Goal: Task Accomplishment & Management: Manage account settings

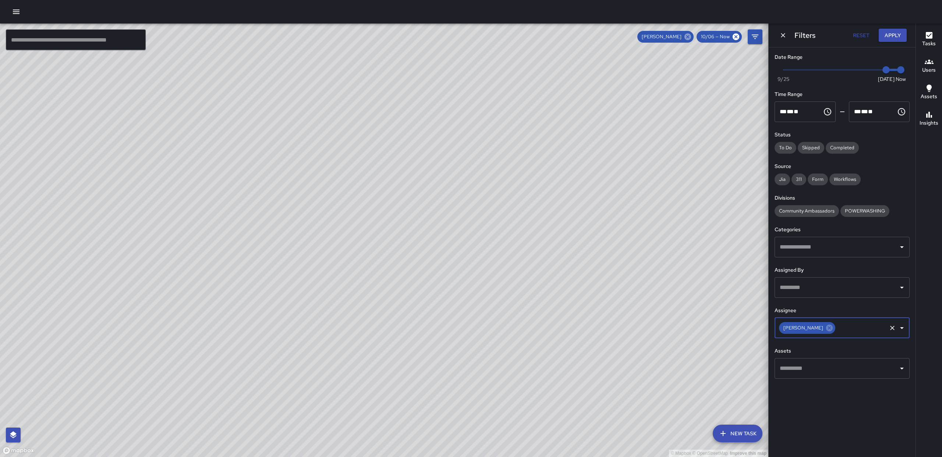
click at [687, 36] on icon at bounding box center [687, 36] width 7 height 7
click at [732, 38] on icon at bounding box center [736, 37] width 8 height 8
click at [11, 12] on button "button" at bounding box center [16, 11] width 15 height 15
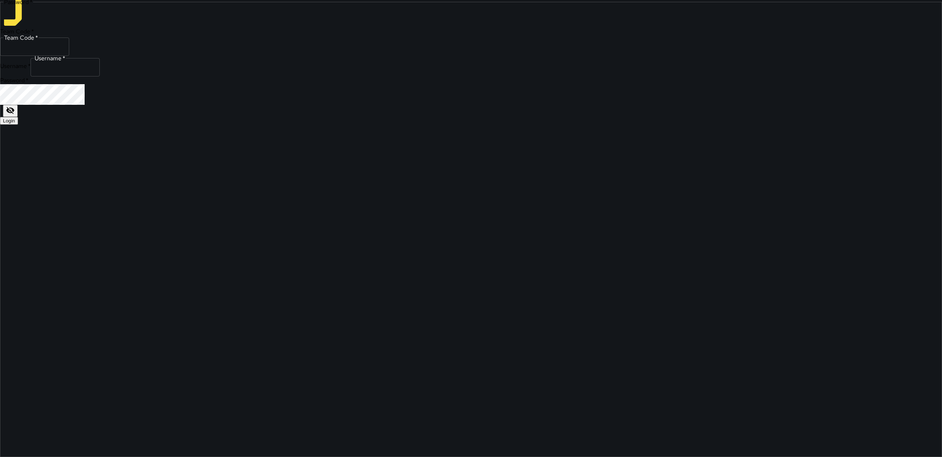
type input "******"
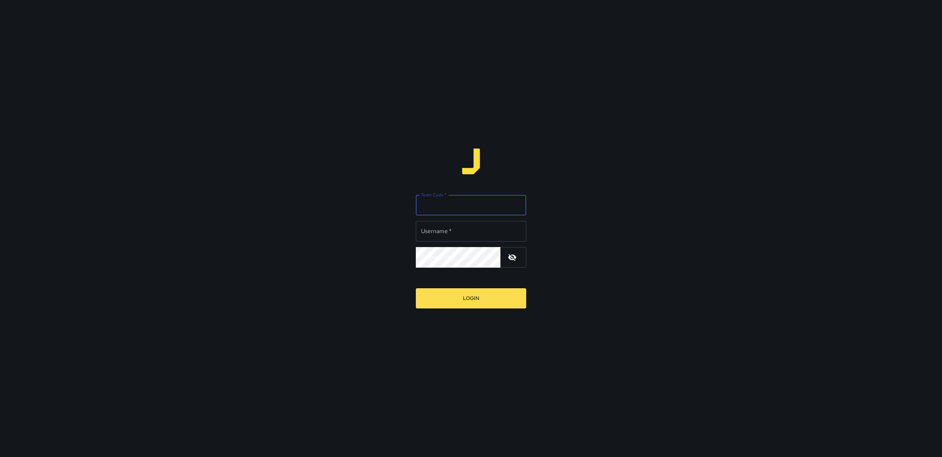
type input "******"
click at [434, 210] on input "Team Code   *" at bounding box center [471, 205] width 110 height 21
click at [434, 213] on input "Team Code   *" at bounding box center [471, 205] width 110 height 21
type input "*****"
click at [447, 237] on input "******" at bounding box center [471, 231] width 110 height 21
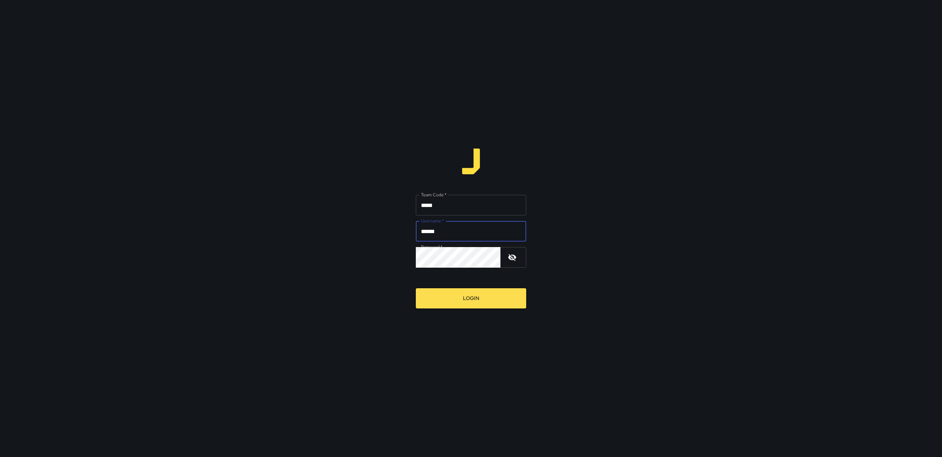
type input "******"
click at [469, 308] on button "Login" at bounding box center [471, 298] width 110 height 20
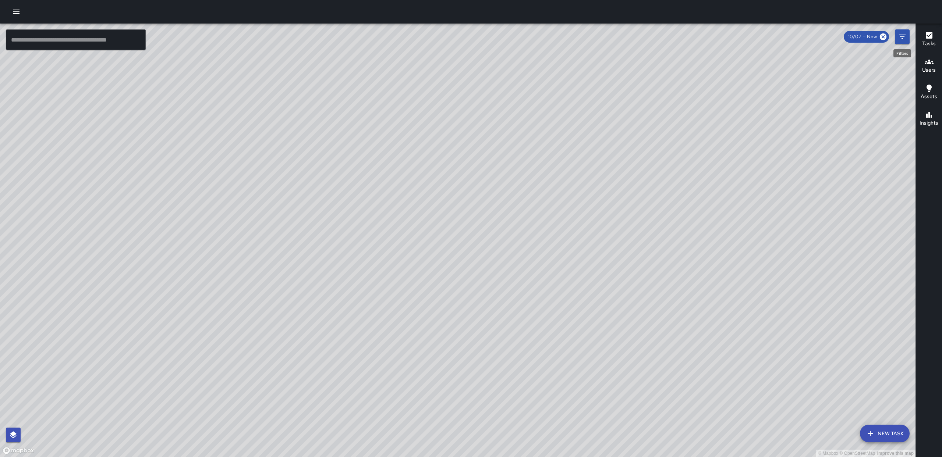
click at [896, 34] on button "Filters" at bounding box center [902, 36] width 15 height 15
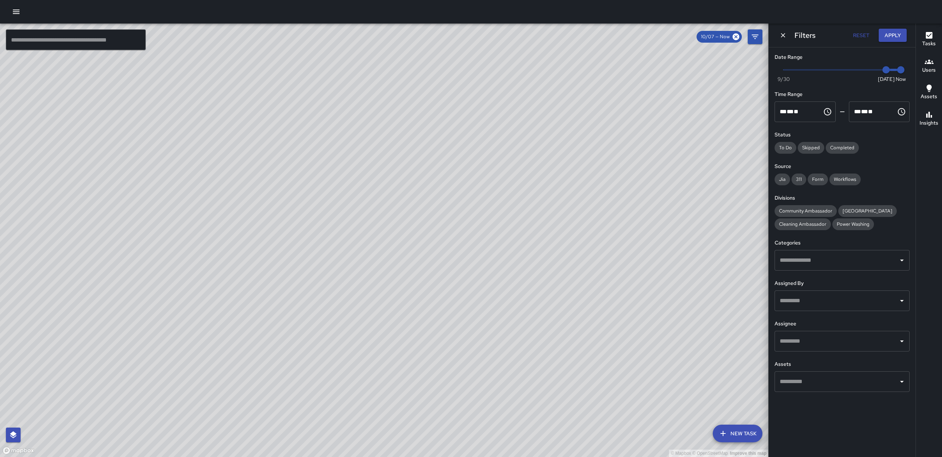
click at [809, 341] on input "text" at bounding box center [836, 341] width 117 height 14
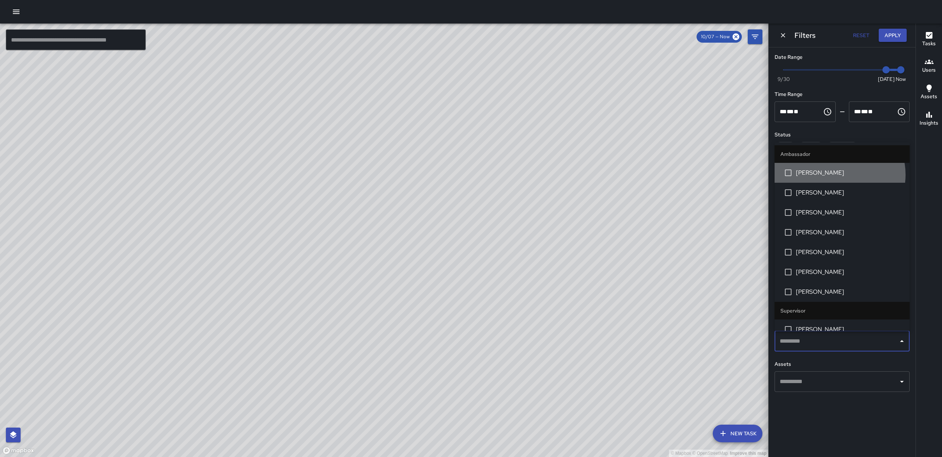
click at [836, 175] on span "[PERSON_NAME]" at bounding box center [850, 172] width 108 height 9
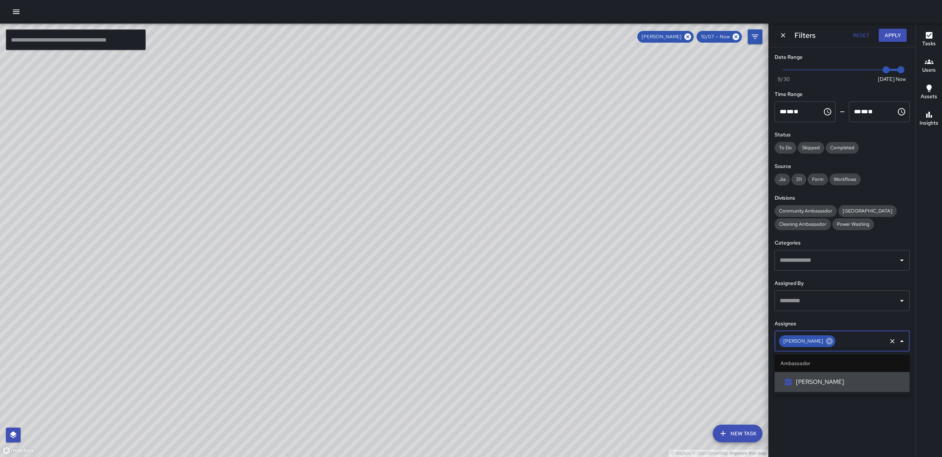
click at [832, 340] on icon at bounding box center [829, 341] width 8 height 8
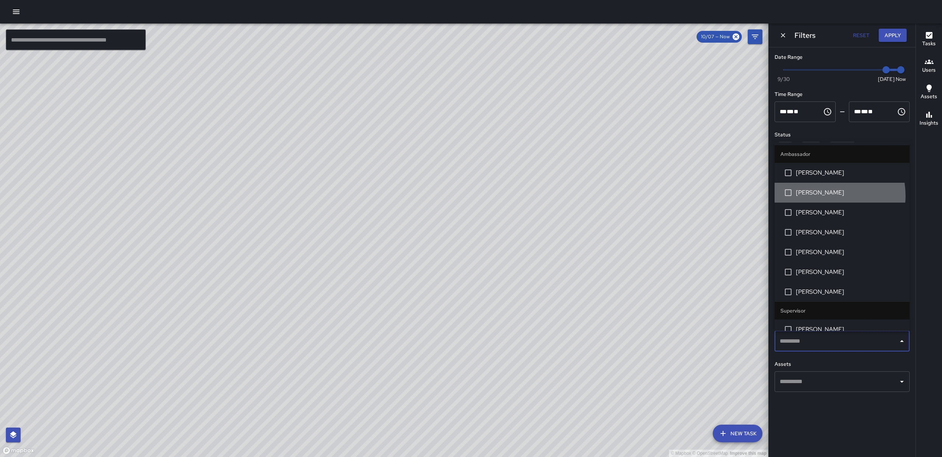
click at [825, 196] on span "[PERSON_NAME]" at bounding box center [850, 192] width 108 height 9
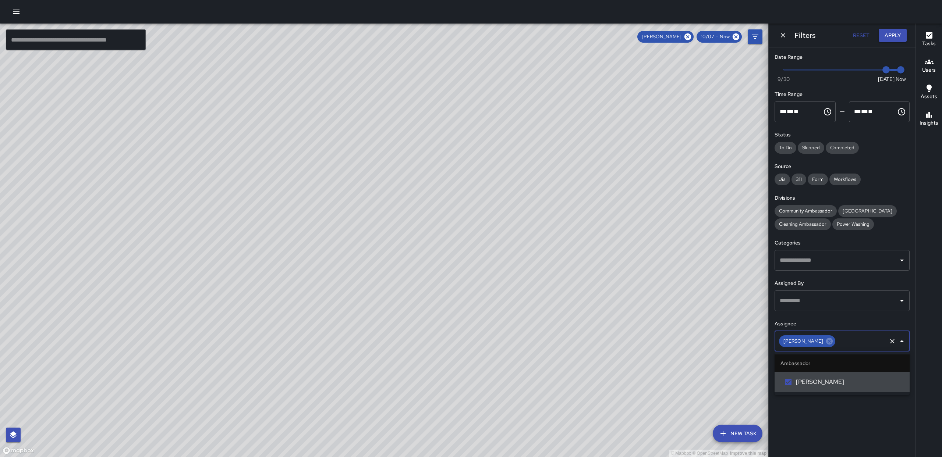
drag, startPoint x: 821, startPoint y: 340, endPoint x: 816, endPoint y: 339, distance: 4.9
click at [826, 340] on icon at bounding box center [829, 341] width 7 height 7
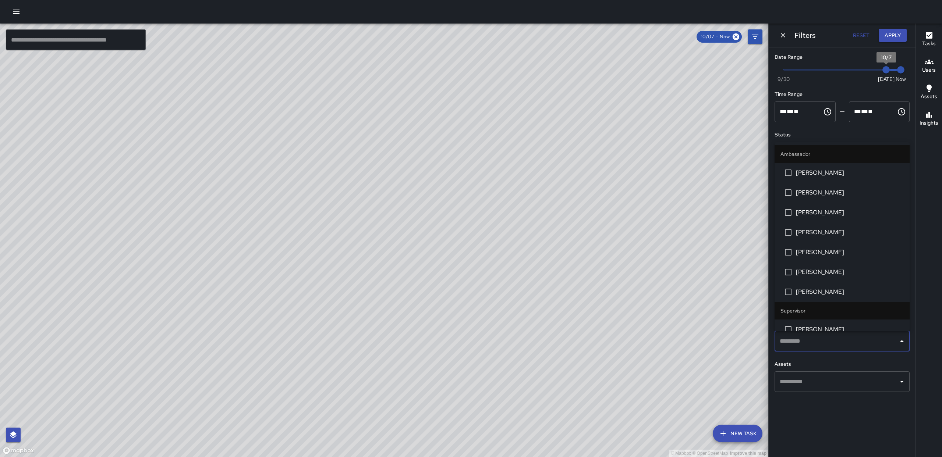
type input "*"
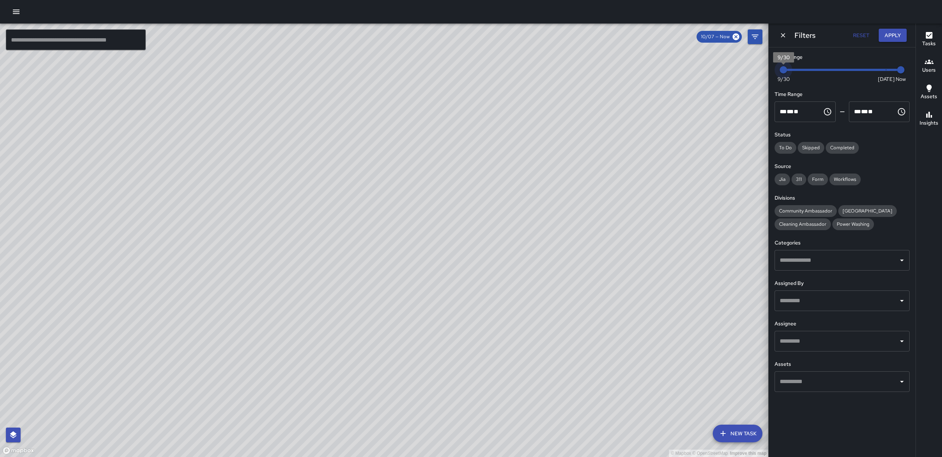
drag, startPoint x: 820, startPoint y: 73, endPoint x: 733, endPoint y: 71, distance: 86.5
click at [727, 72] on div "© Mapbox © OpenStreetMap Improve this map ​ New Task 10/07 — Now Map Layers Tas…" at bounding box center [471, 241] width 942 height 434
drag, startPoint x: 294, startPoint y: 281, endPoint x: 252, endPoint y: 218, distance: 75.6
click at [252, 218] on div "© Mapbox © OpenStreetMap Improve this map" at bounding box center [384, 241] width 768 height 434
drag, startPoint x: 458, startPoint y: 316, endPoint x: 427, endPoint y: 269, distance: 56.0
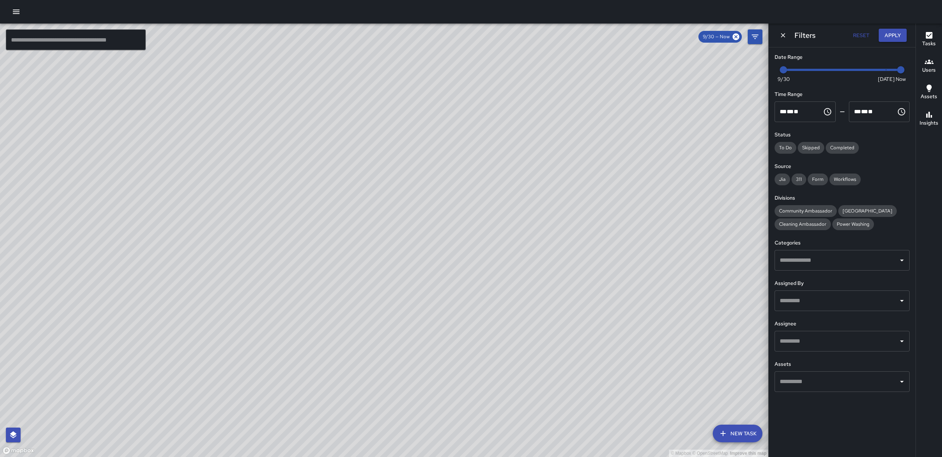
click at [427, 269] on div "© Mapbox © OpenStreetMap Improve this map" at bounding box center [384, 241] width 768 height 434
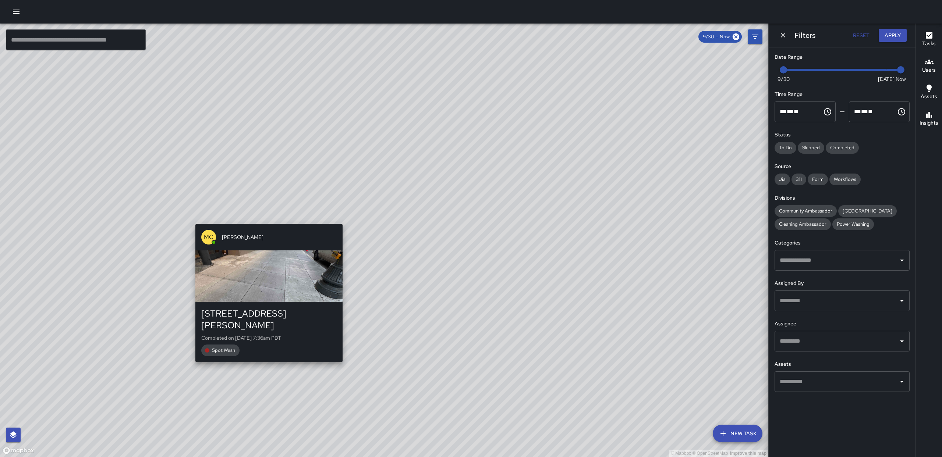
click at [266, 357] on div "© Mapbox © OpenStreetMap Improve this map MC [PERSON_NAME] [STREET_ADDRESS][PER…" at bounding box center [384, 241] width 768 height 434
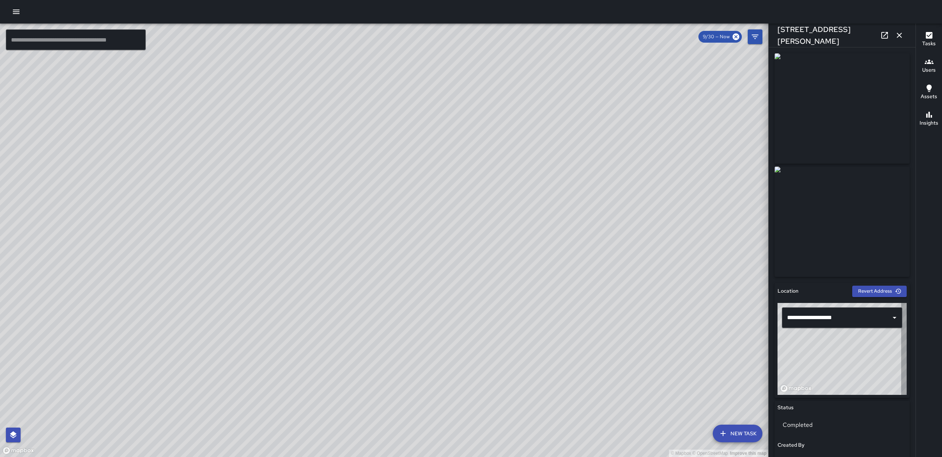
type input "**********"
click at [895, 35] on icon "button" at bounding box center [899, 35] width 9 height 9
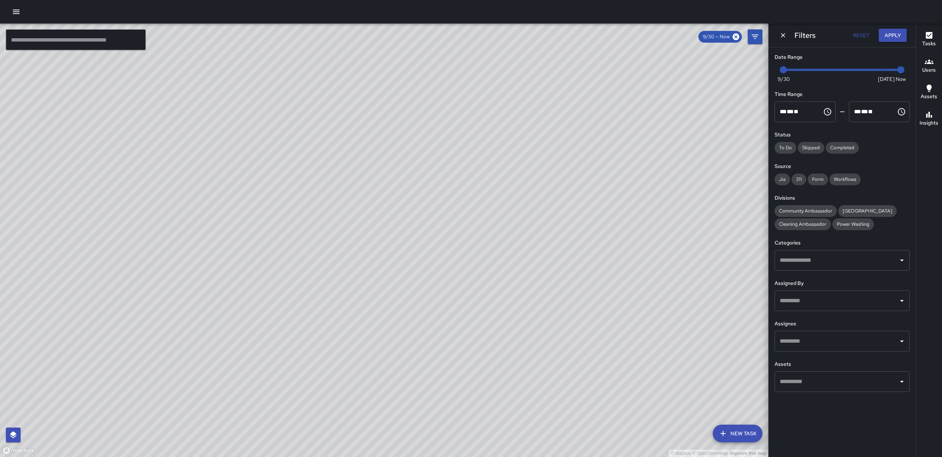
drag, startPoint x: 543, startPoint y: 131, endPoint x: 536, endPoint y: 150, distance: 19.9
click at [536, 150] on div "© Mapbox © OpenStreetMap Improve this map" at bounding box center [384, 241] width 768 height 434
drag, startPoint x: 680, startPoint y: 142, endPoint x: 532, endPoint y: 148, distance: 147.6
click at [522, 228] on div "© Mapbox © OpenStreetMap Improve this map" at bounding box center [384, 241] width 768 height 434
drag, startPoint x: 540, startPoint y: 177, endPoint x: 527, endPoint y: 115, distance: 64.0
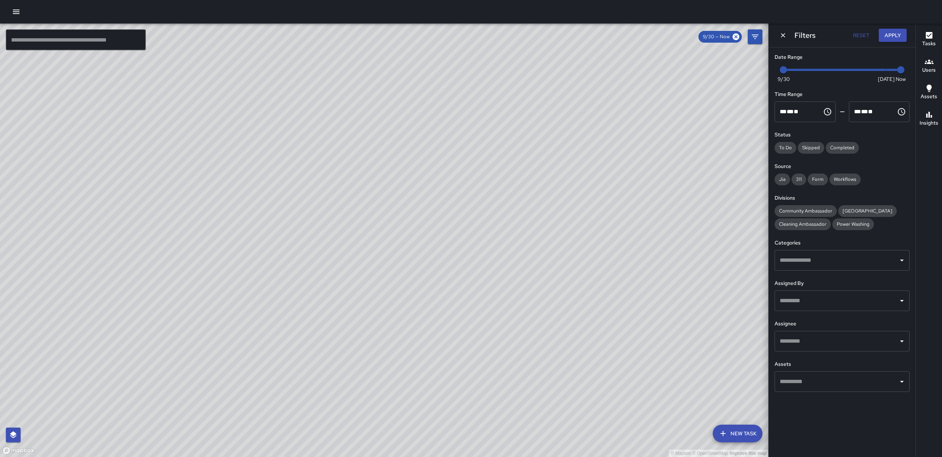
click at [539, 228] on div "© Mapbox © OpenStreetMap Improve this map" at bounding box center [384, 241] width 768 height 434
drag, startPoint x: 522, startPoint y: 111, endPoint x: 538, endPoint y: 184, distance: 74.3
click at [525, 210] on div "© Mapbox © OpenStreetMap Improve this map" at bounding box center [384, 241] width 768 height 434
drag, startPoint x: 523, startPoint y: 171, endPoint x: 420, endPoint y: 120, distance: 114.8
click at [540, 235] on div "© Mapbox © OpenStreetMap Improve this map" at bounding box center [384, 241] width 768 height 434
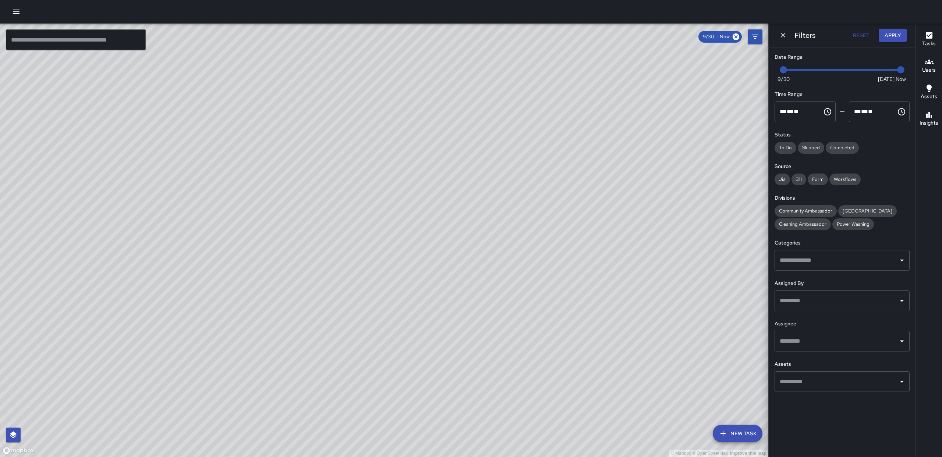
drag, startPoint x: 360, startPoint y: 106, endPoint x: 385, endPoint y: 204, distance: 101.9
click at [424, 227] on div "© Mapbox © OpenStreetMap Improve this map SM [PERSON_NAME] [STREET_ADDRESS][PER…" at bounding box center [384, 241] width 768 height 434
drag, startPoint x: 490, startPoint y: 322, endPoint x: 473, endPoint y: 333, distance: 19.4
click at [487, 379] on div "© Mapbox © OpenStreetMap Improve this map" at bounding box center [384, 241] width 768 height 434
drag, startPoint x: 456, startPoint y: 182, endPoint x: 474, endPoint y: 276, distance: 95.9
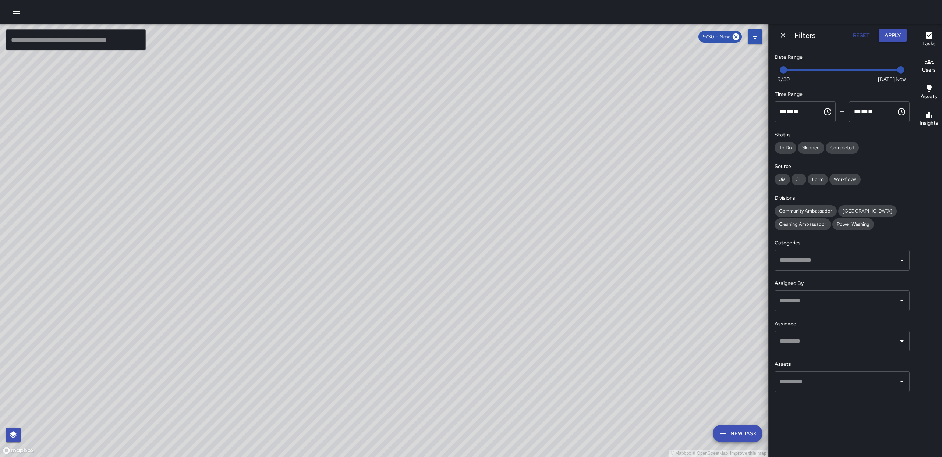
click at [471, 284] on div "© Mapbox © OpenStreetMap Improve this map" at bounding box center [384, 241] width 768 height 434
drag, startPoint x: 310, startPoint y: 86, endPoint x: 310, endPoint y: 127, distance: 40.1
click at [310, 127] on div "© Mapbox © OpenStreetMap Improve this map" at bounding box center [384, 241] width 768 height 434
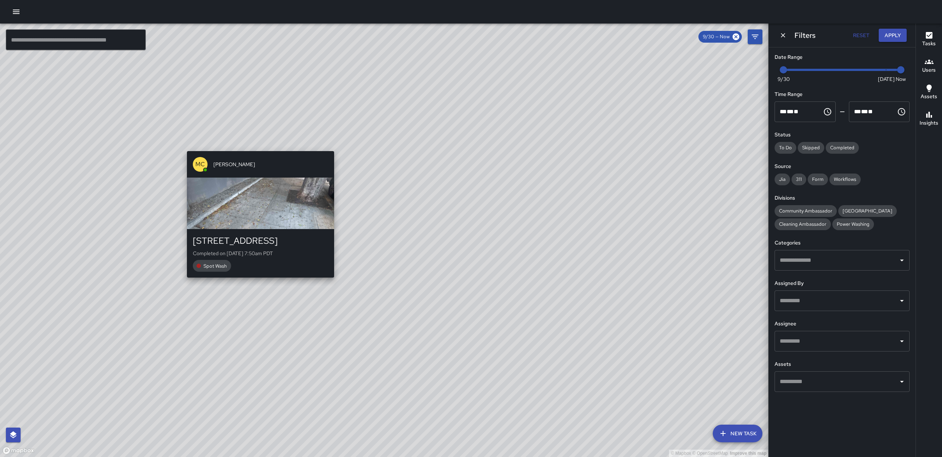
click at [256, 146] on div "© Mapbox © OpenStreetMap Improve this map MC [PERSON_NAME] [STREET_ADDRESS] Com…" at bounding box center [384, 241] width 768 height 434
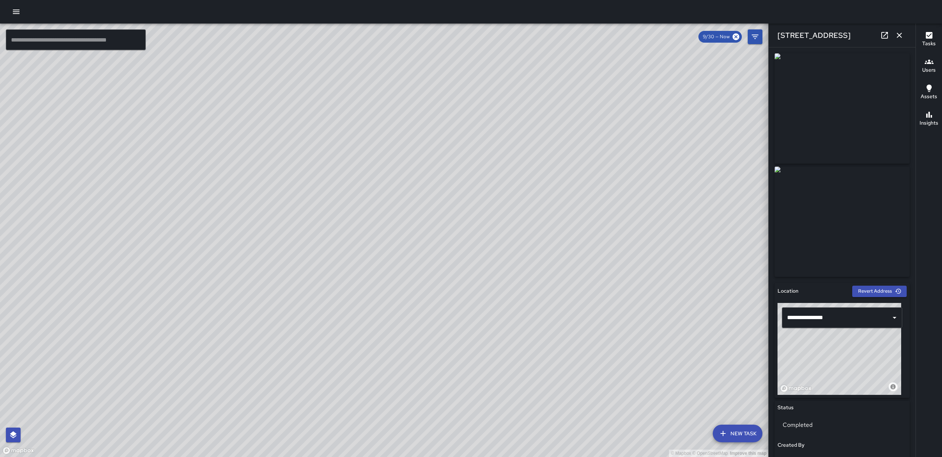
click at [436, 262] on div "© Mapbox © OpenStreetMap Improve this map" at bounding box center [384, 241] width 768 height 434
click at [445, 354] on div "© Mapbox © OpenStreetMap Improve this map [PERSON_NAME] [PERSON_NAME] [STREET_A…" at bounding box center [384, 241] width 768 height 434
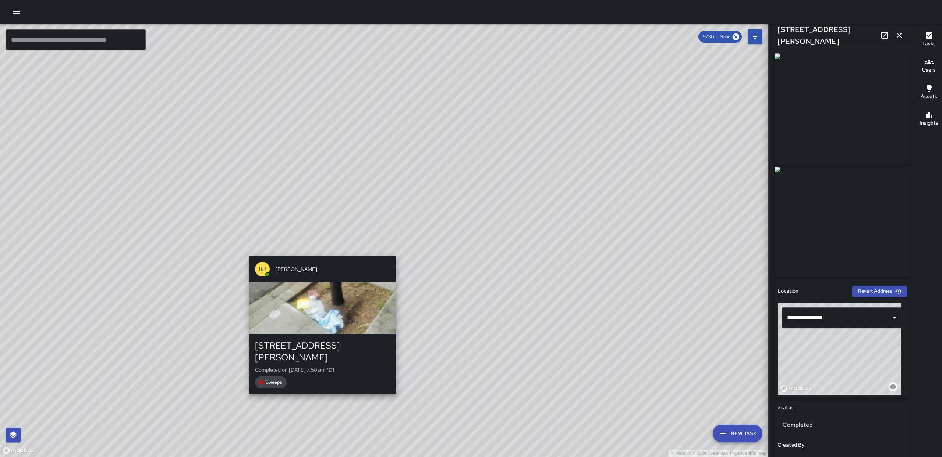
click at [320, 252] on div "© Mapbox © OpenStreetMap Improve this map [PERSON_NAME] [PERSON_NAME] [STREET_A…" at bounding box center [384, 241] width 768 height 434
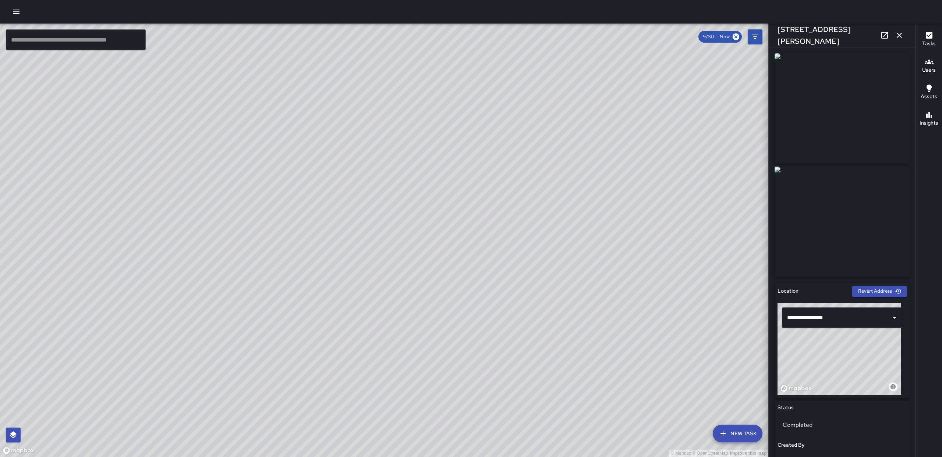
click at [509, 227] on div "© Mapbox © OpenStreetMap Improve this map SM [PERSON_NAME] [STREET_ADDRESS][PER…" at bounding box center [384, 241] width 768 height 434
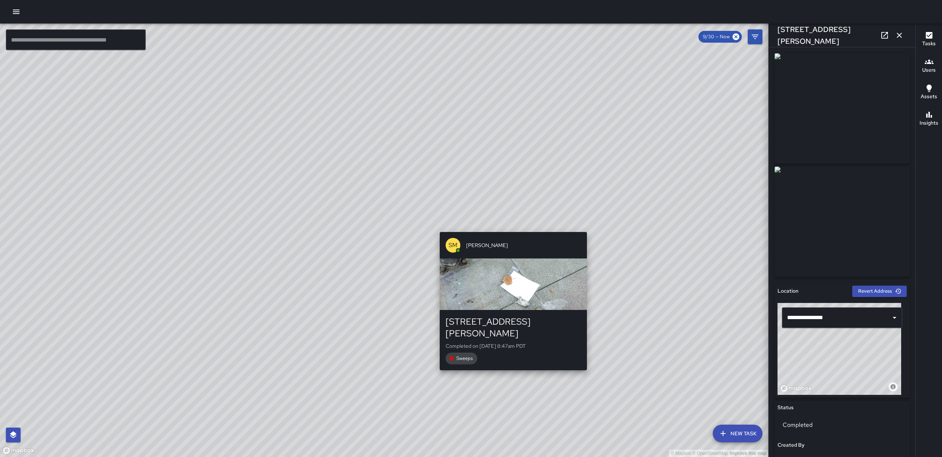
type input "**********"
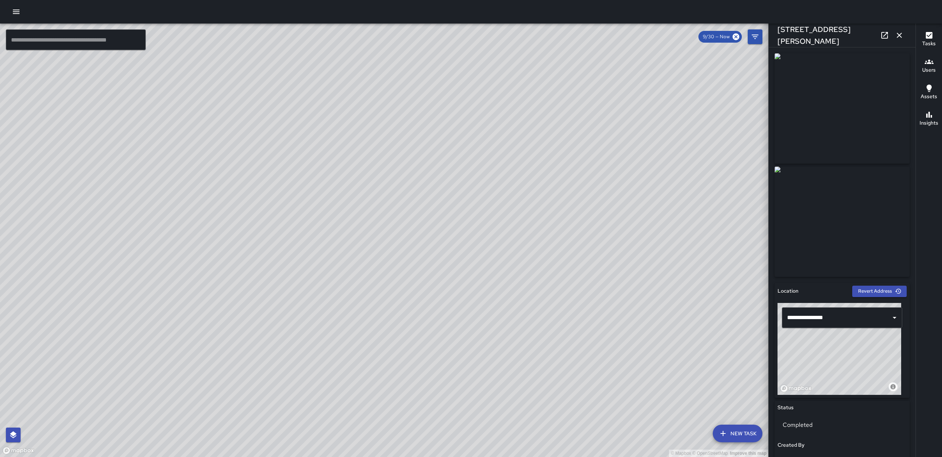
drag, startPoint x: 343, startPoint y: 225, endPoint x: 371, endPoint y: 231, distance: 28.5
click at [371, 231] on div "© Mapbox © OpenStreetMap Improve this map" at bounding box center [384, 241] width 768 height 434
click at [895, 37] on icon "button" at bounding box center [899, 35] width 9 height 9
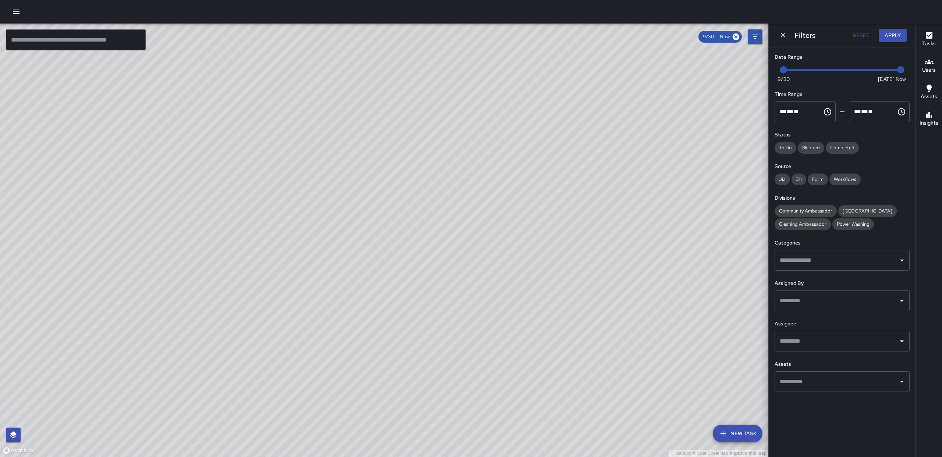
click at [785, 37] on icon "Dismiss" at bounding box center [782, 35] width 7 height 7
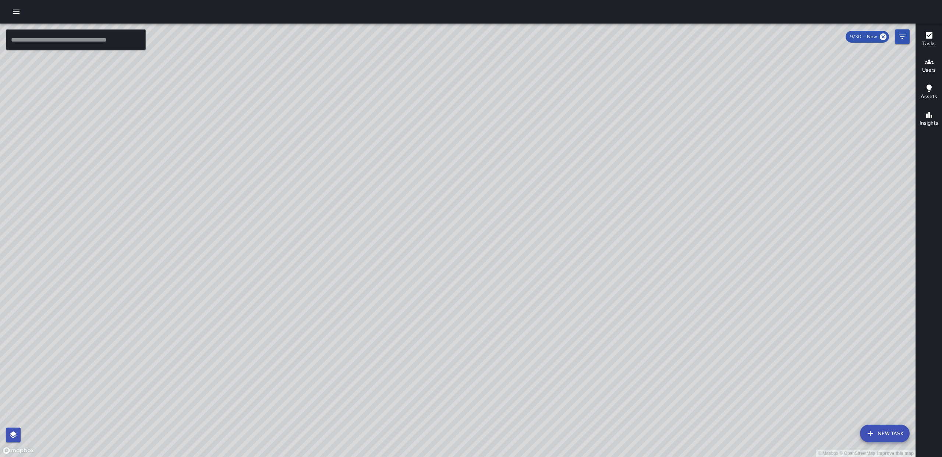
click at [909, 42] on div "© Mapbox © OpenStreetMap Improve this map" at bounding box center [457, 241] width 915 height 434
click at [906, 42] on button "Filters" at bounding box center [902, 36] width 15 height 15
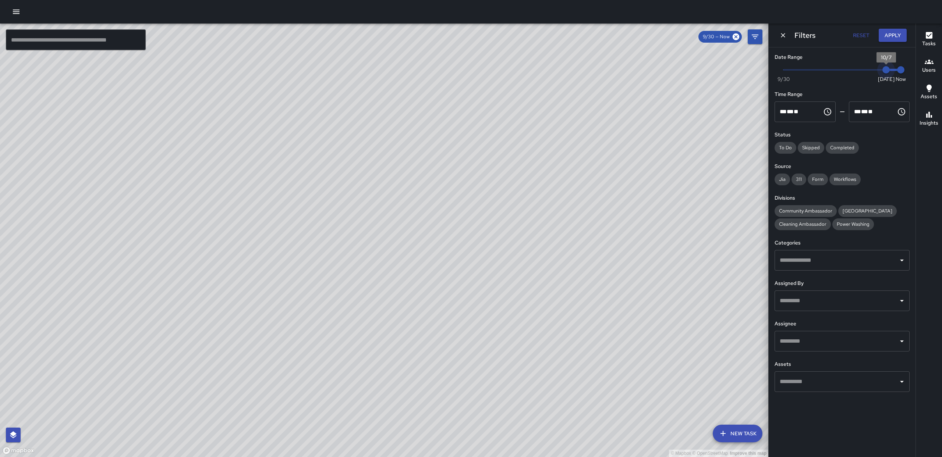
drag, startPoint x: 789, startPoint y: 71, endPoint x: 913, endPoint y: 71, distance: 124.3
click at [913, 71] on div "Date Range Now [DATE] [DATE] 12:03 pm Time Range ** * ** ** ​ ******** ** * ** …" at bounding box center [841, 222] width 147 height 351
click at [824, 342] on input "text" at bounding box center [836, 341] width 117 height 14
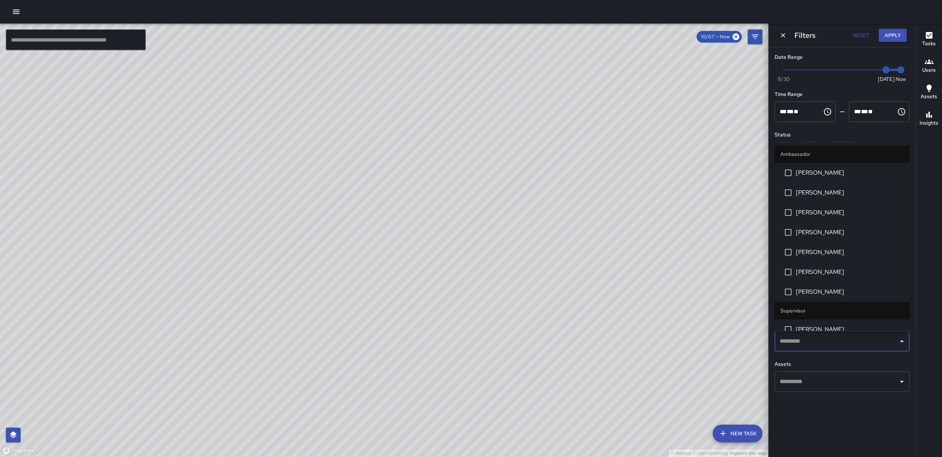
click at [807, 195] on span "[PERSON_NAME]" at bounding box center [850, 192] width 108 height 9
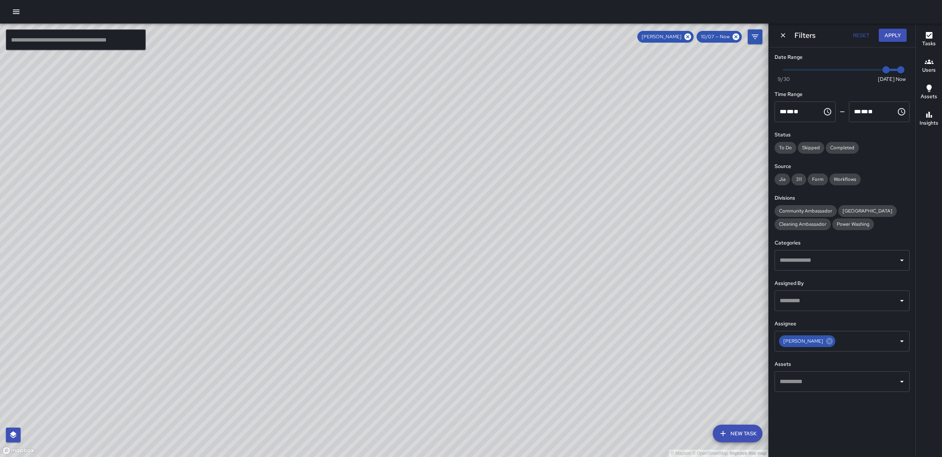
drag, startPoint x: 393, startPoint y: 163, endPoint x: 404, endPoint y: 266, distance: 103.2
click at [404, 264] on div "© Mapbox © OpenStreetMap Improve this map" at bounding box center [384, 241] width 768 height 434
drag, startPoint x: 363, startPoint y: 376, endPoint x: 309, endPoint y: 340, distance: 64.5
click at [358, 306] on div "© Mapbox © OpenStreetMap Improve this map" at bounding box center [384, 241] width 768 height 434
drag, startPoint x: 355, startPoint y: 376, endPoint x: 336, endPoint y: 335, distance: 44.9
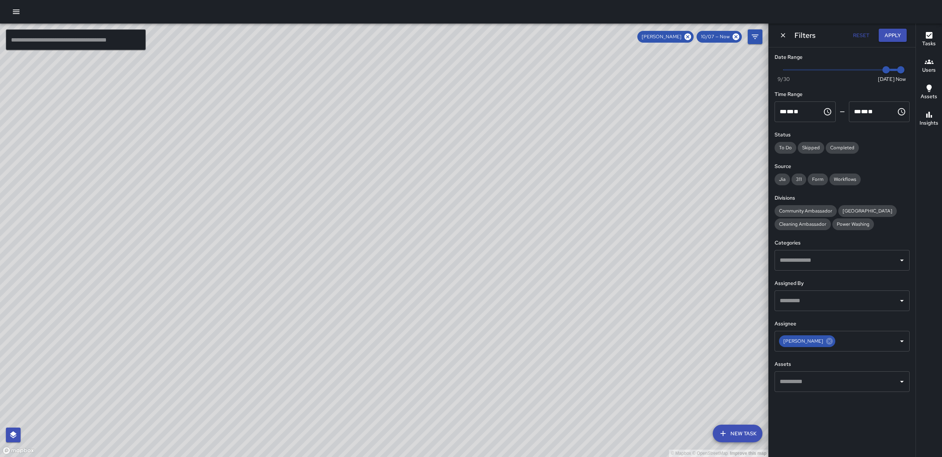
click at [336, 336] on div "© Mapbox © OpenStreetMap Improve this map" at bounding box center [384, 241] width 768 height 434
drag, startPoint x: 485, startPoint y: 397, endPoint x: 489, endPoint y: 313, distance: 84.0
click at [470, 292] on div "© Mapbox © OpenStreetMap Improve this map" at bounding box center [384, 241] width 768 height 434
click at [781, 34] on icon "Dismiss" at bounding box center [782, 35] width 7 height 7
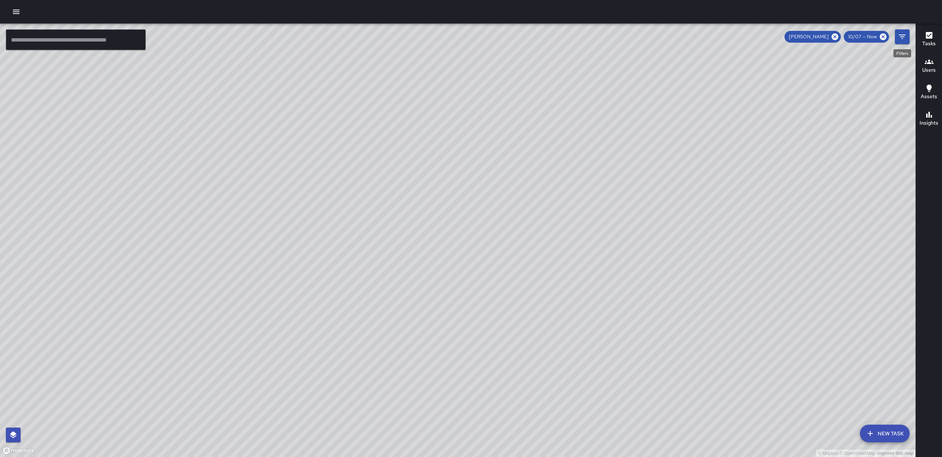
click at [899, 33] on icon "Filters" at bounding box center [902, 36] width 9 height 9
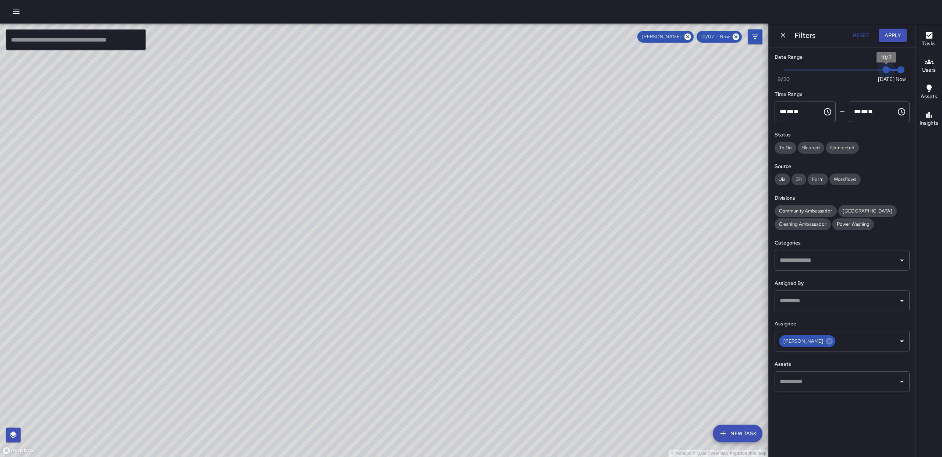
type input "*"
drag, startPoint x: 882, startPoint y: 69, endPoint x: 685, endPoint y: 65, distance: 197.2
click at [685, 65] on div "© Mapbox © OpenStreetMap Improve this map ​ New Task [PERSON_NAME] 10/07 — Now …" at bounding box center [471, 241] width 942 height 434
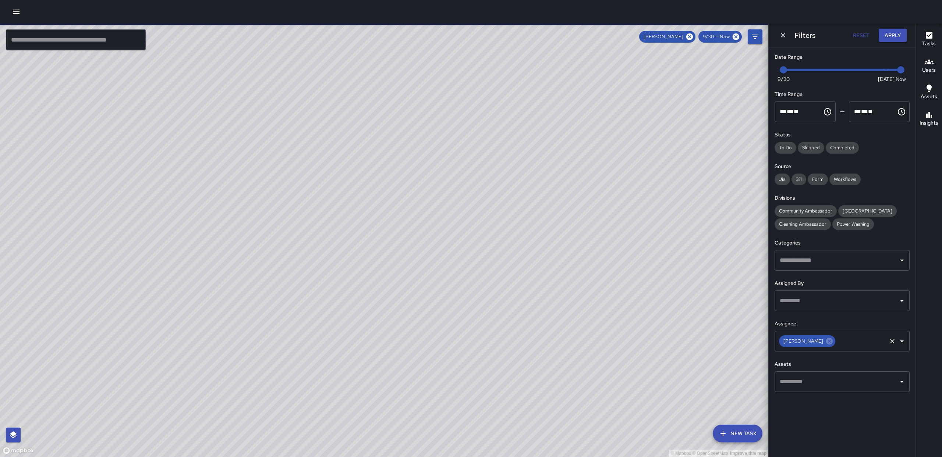
click at [825, 345] on icon at bounding box center [829, 341] width 8 height 8
click at [902, 340] on icon "Open" at bounding box center [901, 341] width 9 height 9
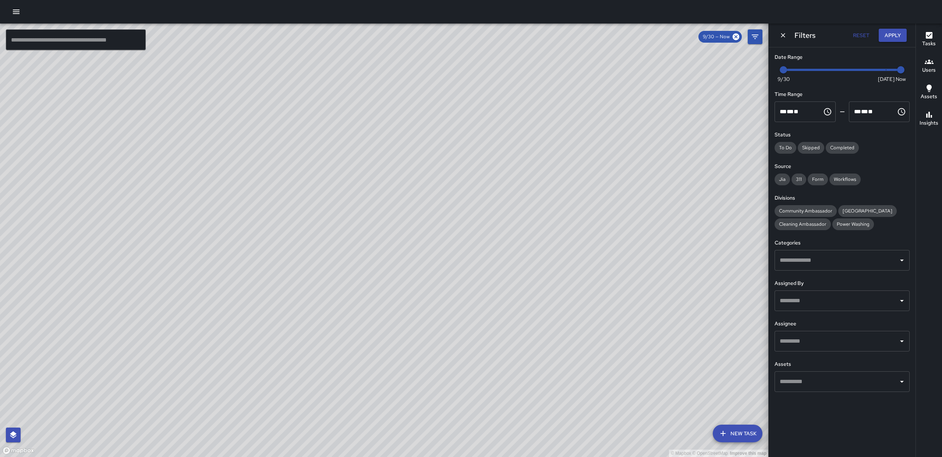
drag, startPoint x: 506, startPoint y: 162, endPoint x: 501, endPoint y: 198, distance: 36.1
click at [586, 194] on div "© Mapbox © OpenStreetMap Improve this map" at bounding box center [384, 241] width 768 height 434
